Goal: Navigation & Orientation: Find specific page/section

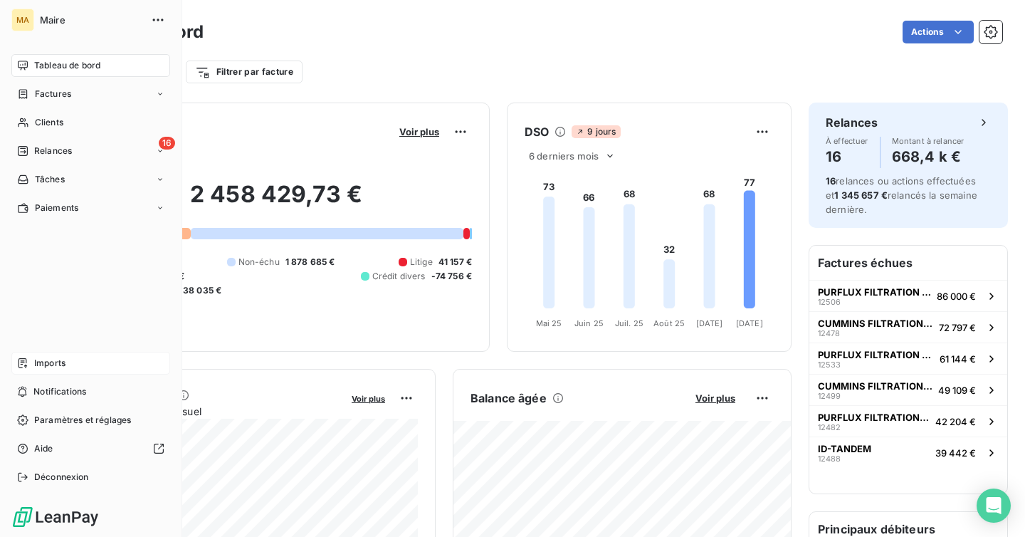
click at [31, 363] on div "Imports" at bounding box center [90, 363] width 159 height 23
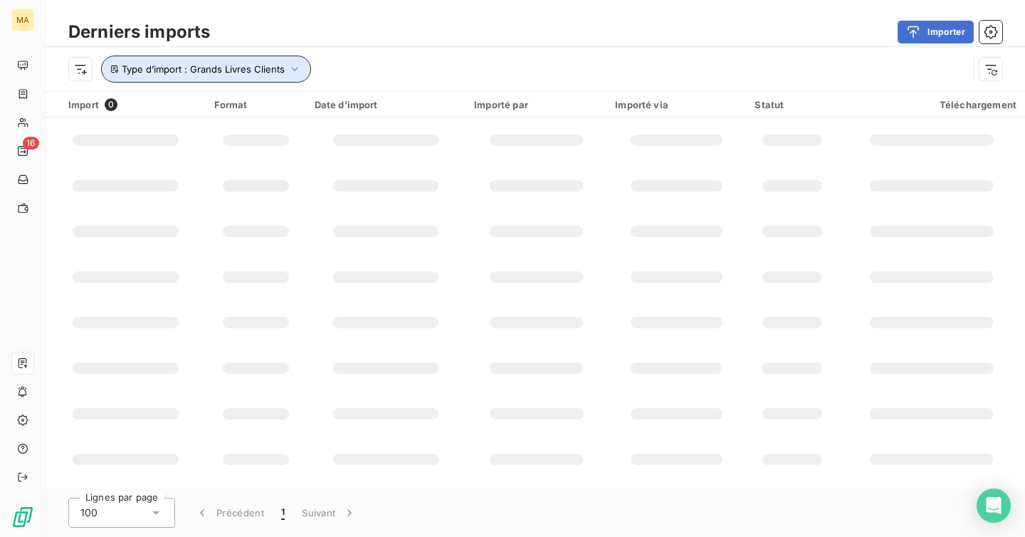
click at [300, 72] on icon "button" at bounding box center [295, 69] width 14 height 14
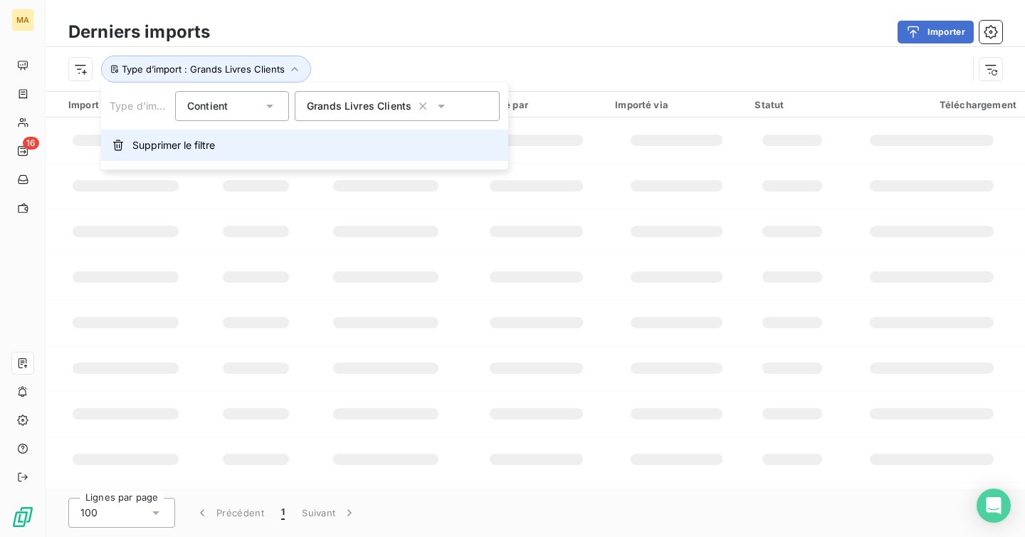
click at [235, 147] on button "Supprimer le filtre" at bounding box center [304, 145] width 407 height 31
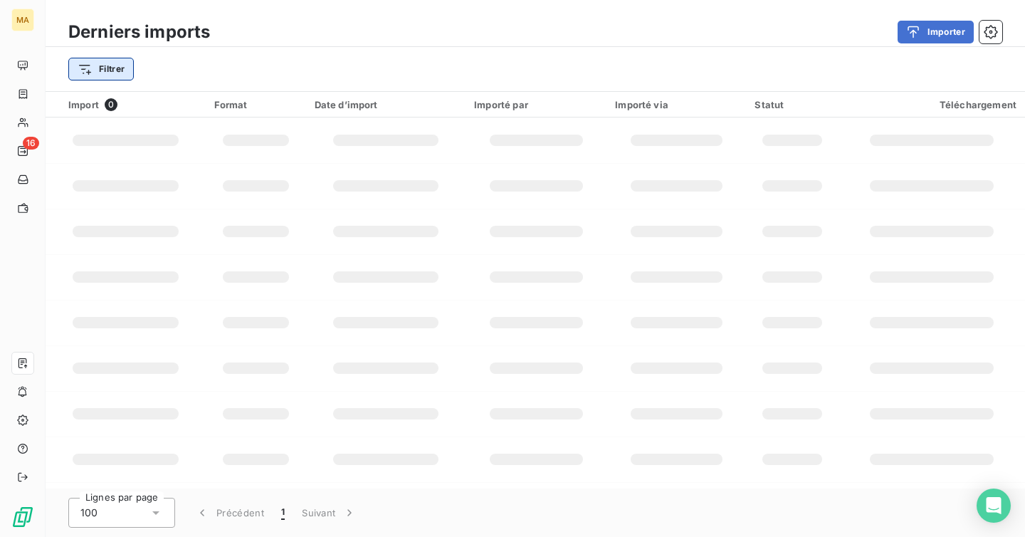
click at [130, 80] on html "MA 16 Derniers imports Importer Filtrer Import 0 Format Date d’import Importé p…" at bounding box center [512, 268] width 1025 height 537
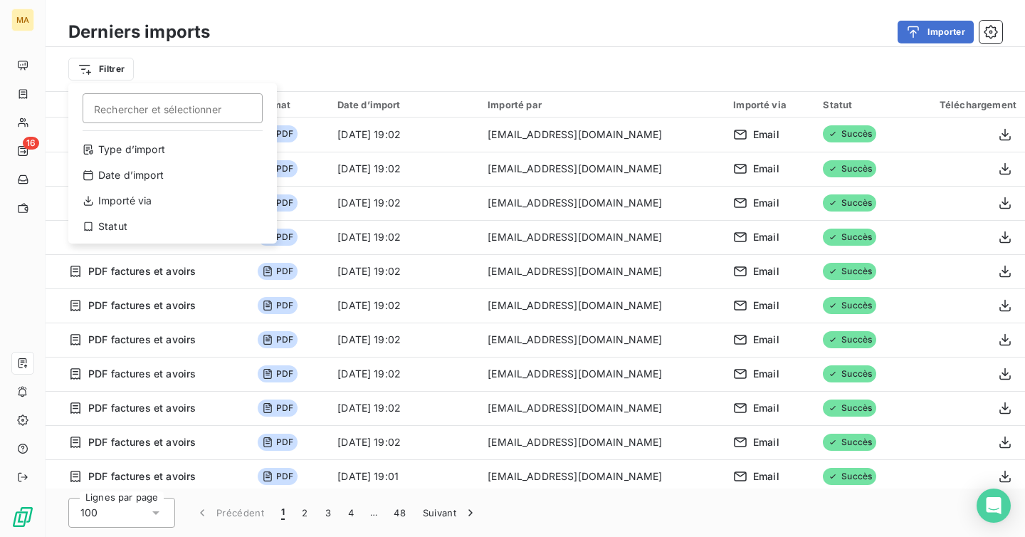
click at [351, 8] on html "MA 16 Derniers imports Importer Filtrer Rechercher et sélectionner Type d’impor…" at bounding box center [512, 268] width 1025 height 537
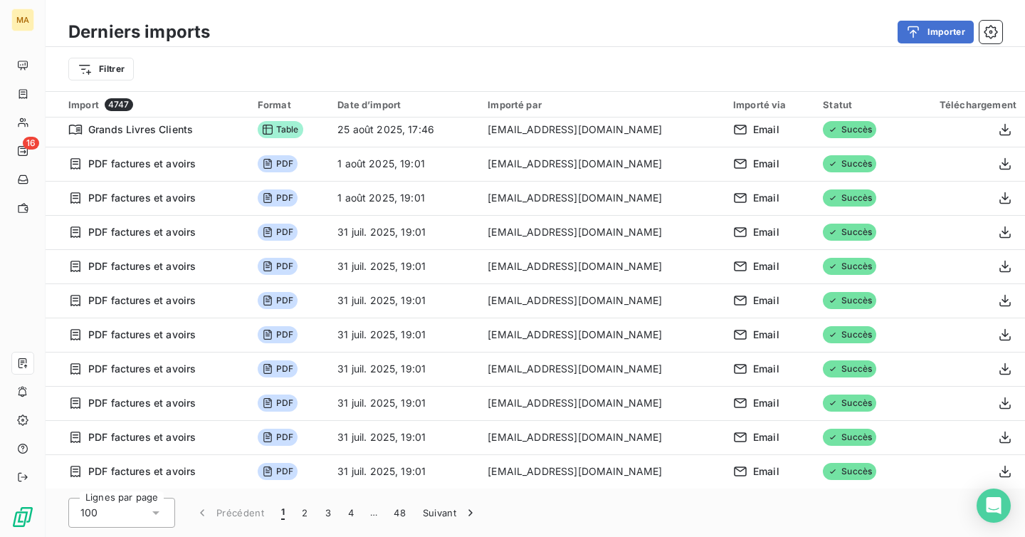
scroll to position [3045, 0]
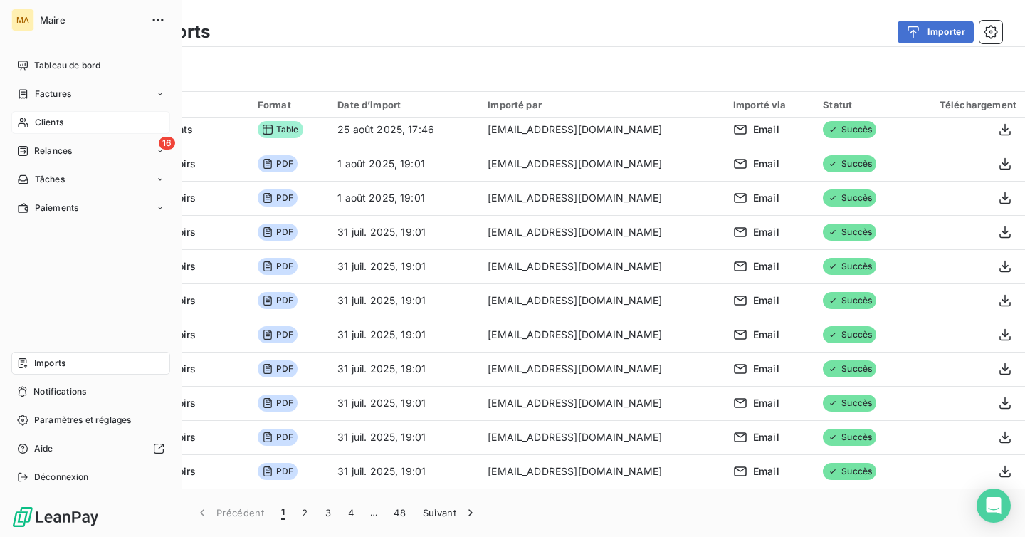
click at [47, 117] on span "Clients" at bounding box center [49, 122] width 28 height 13
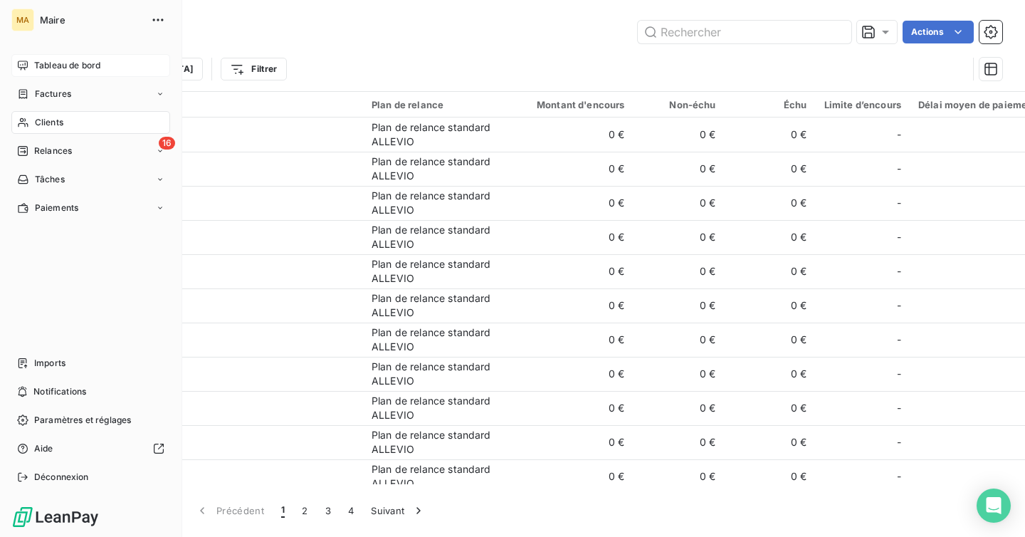
click at [72, 62] on span "Tableau de bord" at bounding box center [67, 65] width 66 height 13
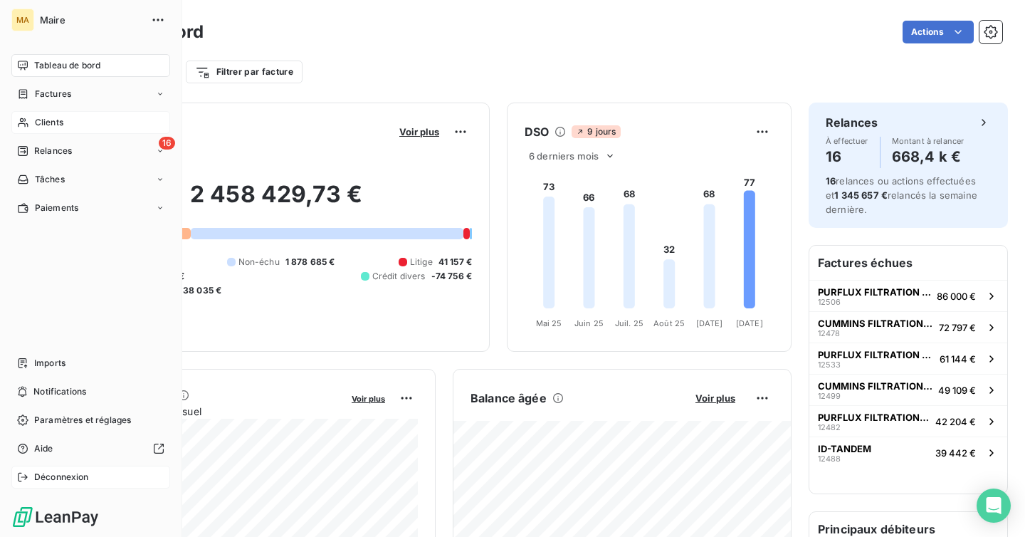
click at [70, 478] on span "Déconnexion" at bounding box center [61, 476] width 55 height 13
